Goal: Task Accomplishment & Management: Use online tool/utility

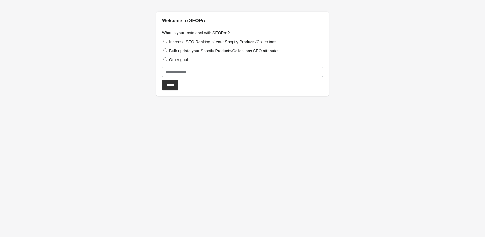
click at [187, 42] on label "Increase SEO Ranking of your Shopify Products/Collections" at bounding box center [222, 42] width 107 height 5
click at [163, 86] on input "*****" at bounding box center [170, 85] width 16 height 10
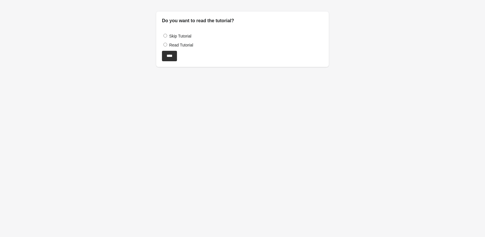
click at [186, 47] on label "Read Tutorial" at bounding box center [181, 45] width 24 height 5
click at [167, 57] on input "****" at bounding box center [169, 56] width 15 height 10
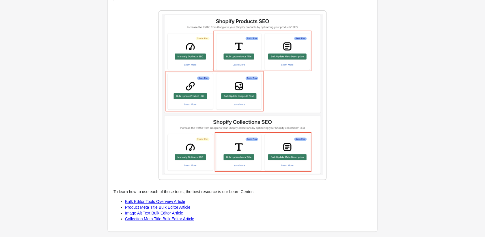
scroll to position [688, 0]
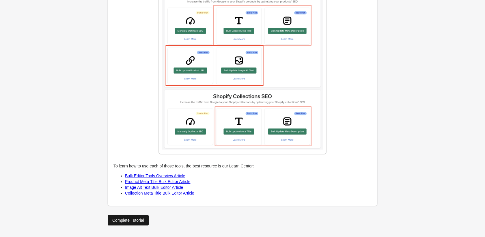
click at [140, 221] on div "Complete Tutorial" at bounding box center [128, 220] width 32 height 5
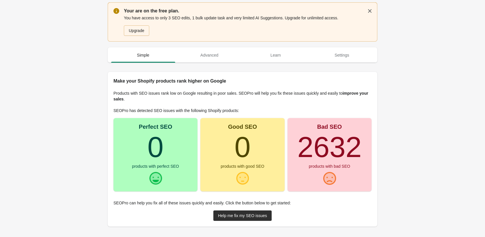
scroll to position [18, 0]
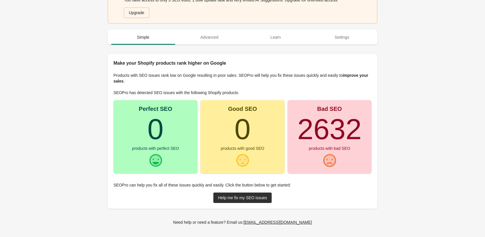
click at [310, 145] on turbo-frame "2632" at bounding box center [330, 129] width 64 height 32
click at [250, 202] on link "Help me fix my SEO issues" at bounding box center [242, 198] width 58 height 10
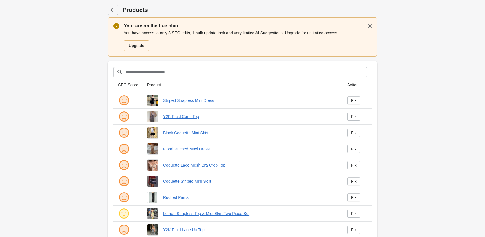
scroll to position [3, 0]
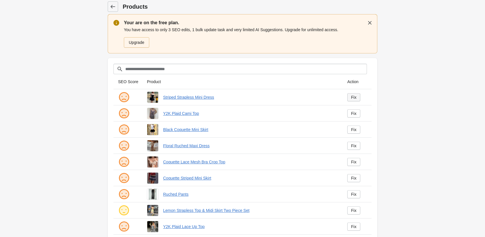
click at [352, 96] on div "Fix" at bounding box center [353, 97] width 5 height 5
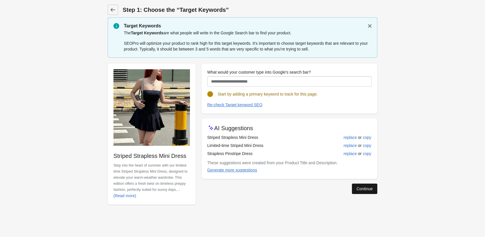
click at [372, 189] on div "Continue" at bounding box center [365, 189] width 16 height 5
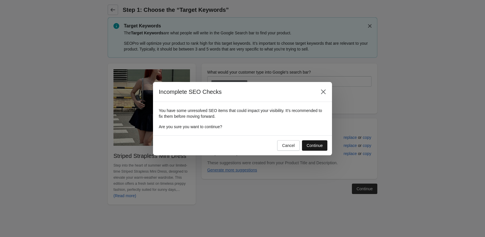
click at [309, 143] on div "Continue" at bounding box center [315, 145] width 16 height 5
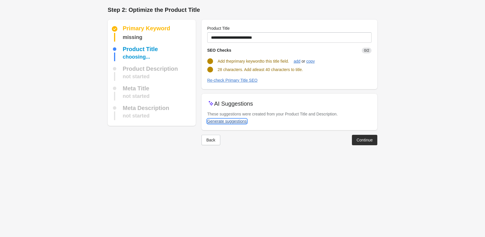
click at [233, 122] on div "Generate suggestions" at bounding box center [227, 121] width 40 height 5
